Goal: Go to known website: Go to known website

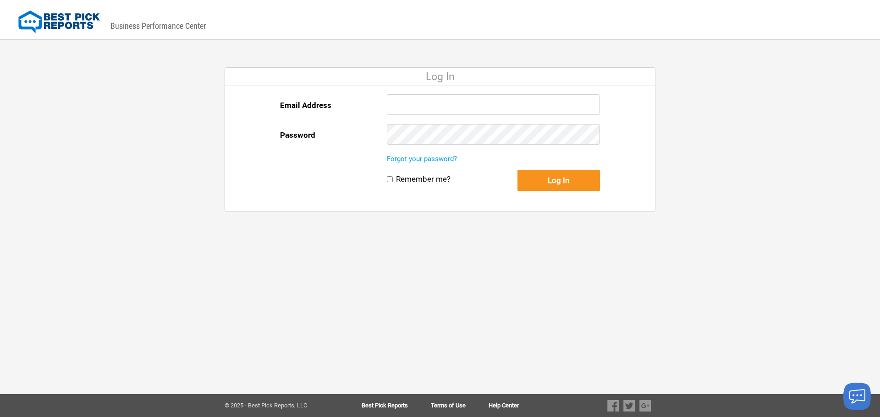
type input "expertsremodelusa@gmail.com"
click at [567, 181] on button "Log In" at bounding box center [558, 180] width 82 height 21
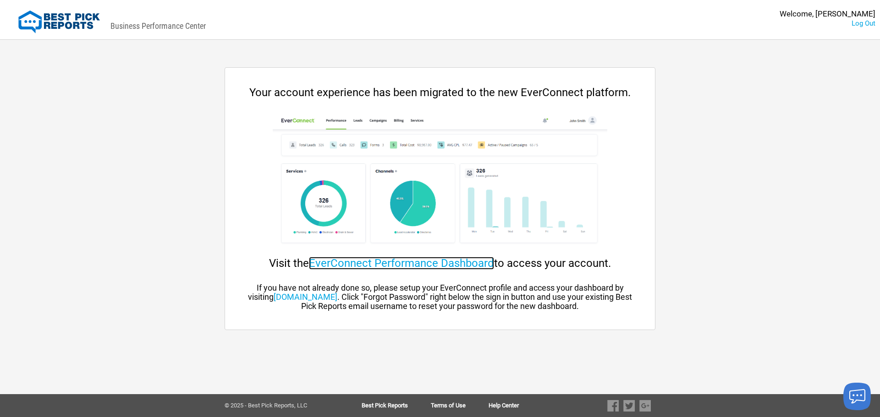
click at [358, 265] on link "EverConnect Performance Dashboard" at bounding box center [401, 263] width 185 height 13
